Goal: Task Accomplishment & Management: Use online tool/utility

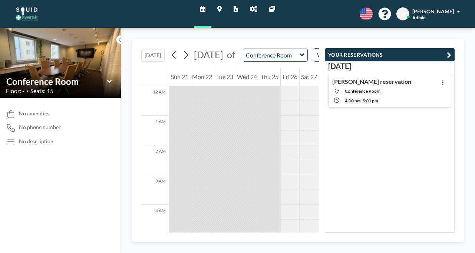
scroll to position [326, 0]
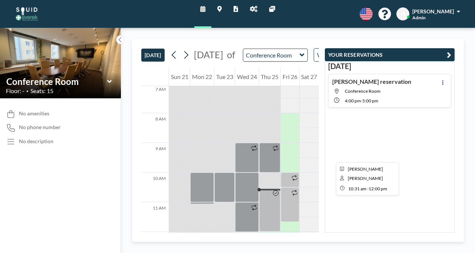
scroll to position [214, 0]
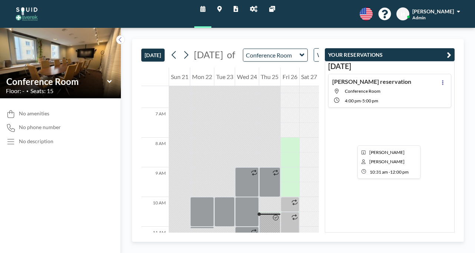
scroll to position [185, 0]
